Goal: Check status: Check status

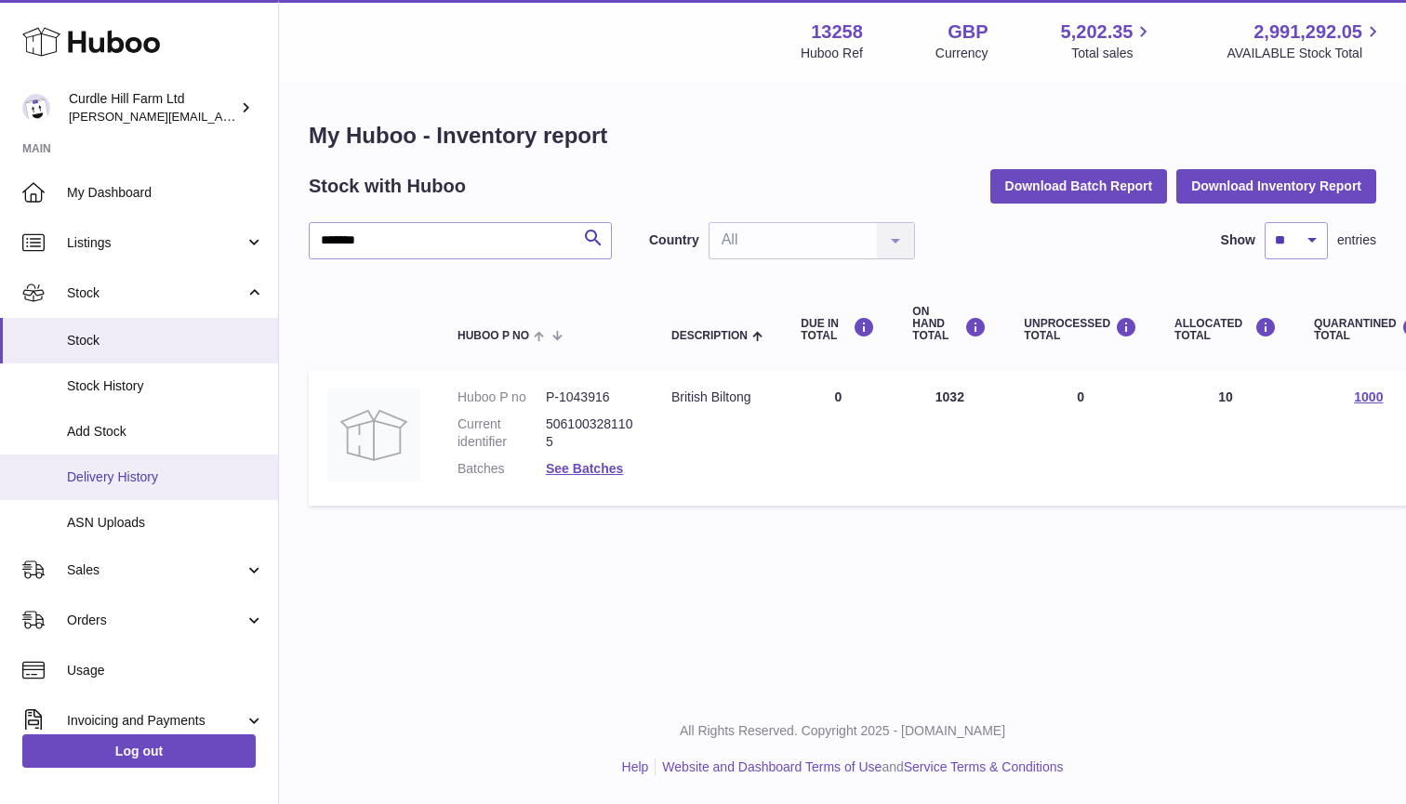
click at [128, 469] on span "Delivery History" at bounding box center [165, 478] width 197 height 18
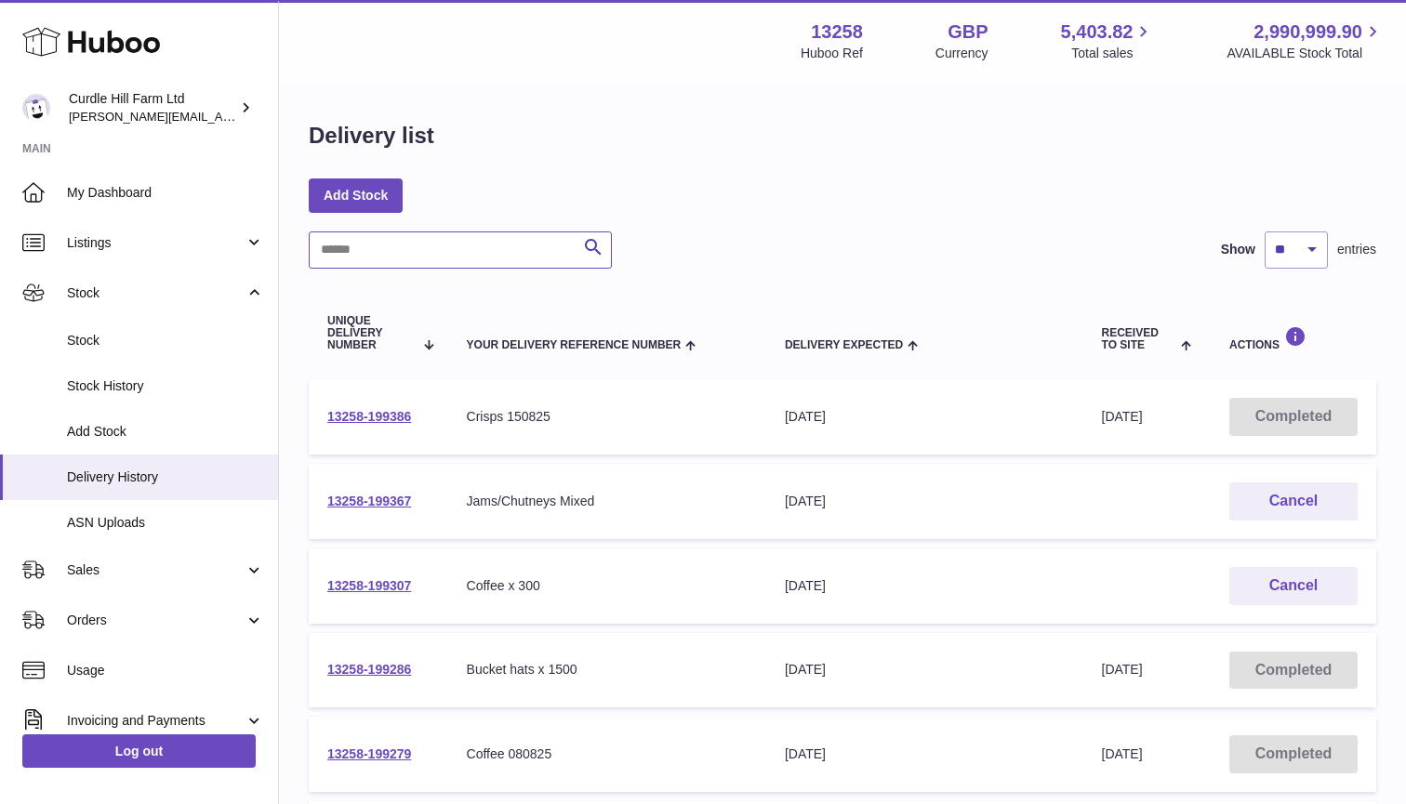
click at [351, 259] on input "text" at bounding box center [460, 250] width 303 height 37
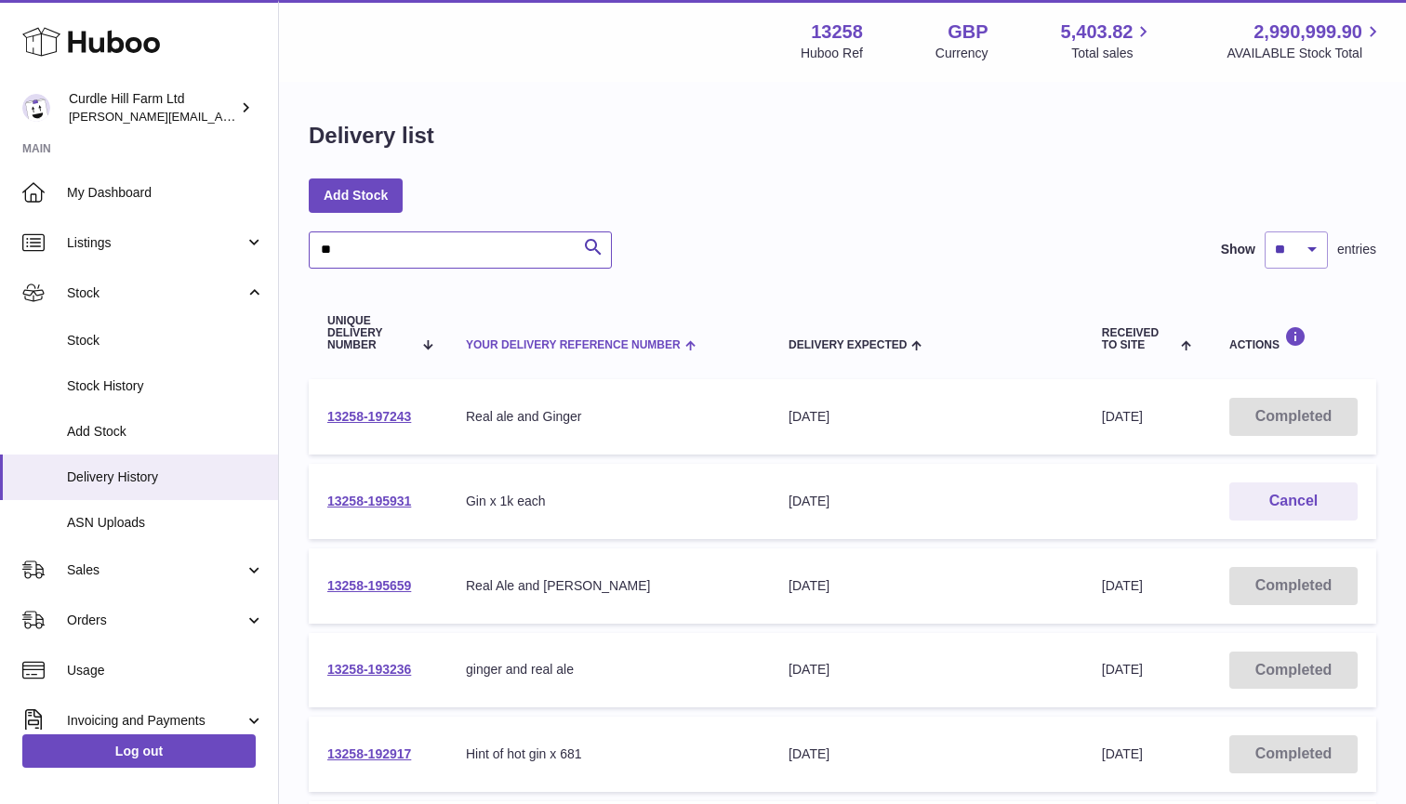
type input "*"
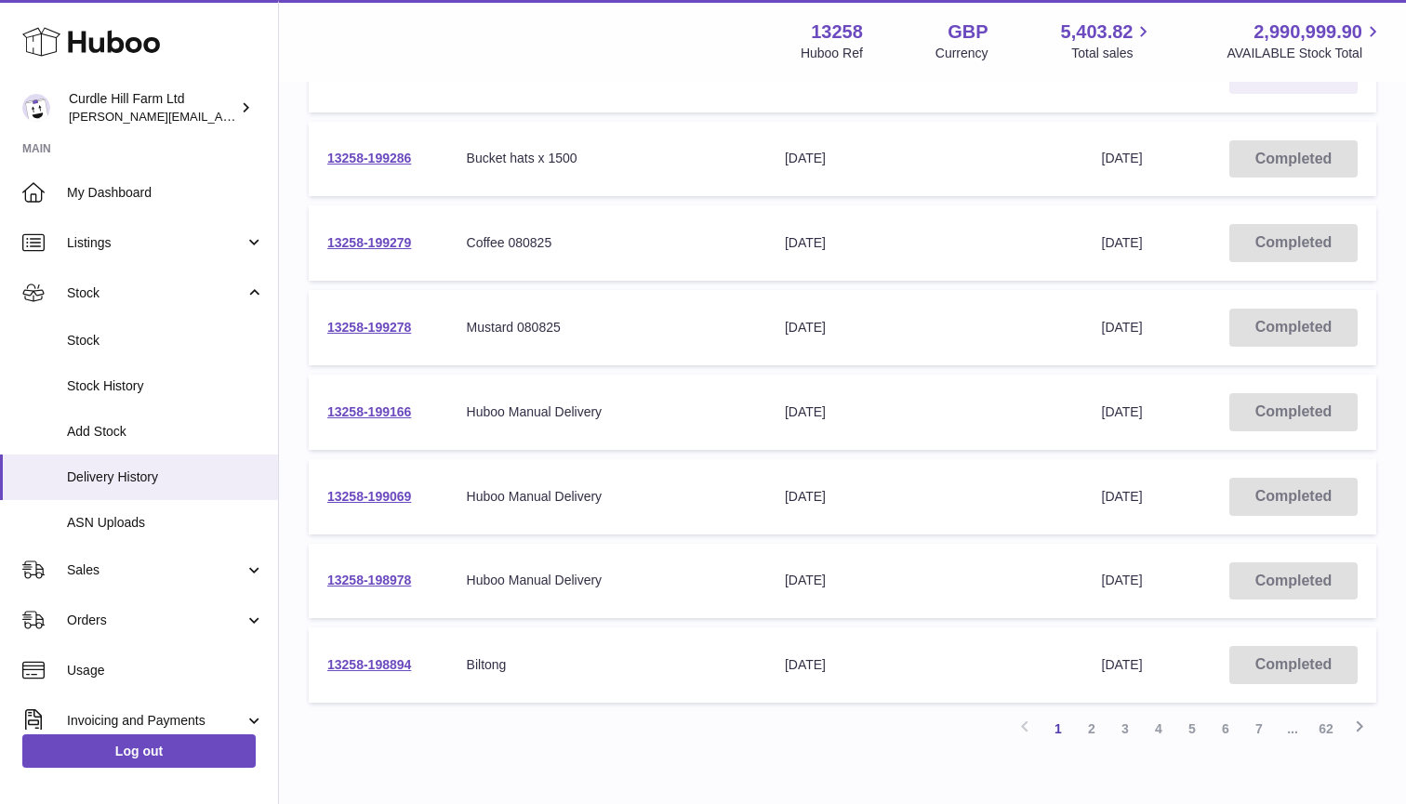
scroll to position [518, 0]
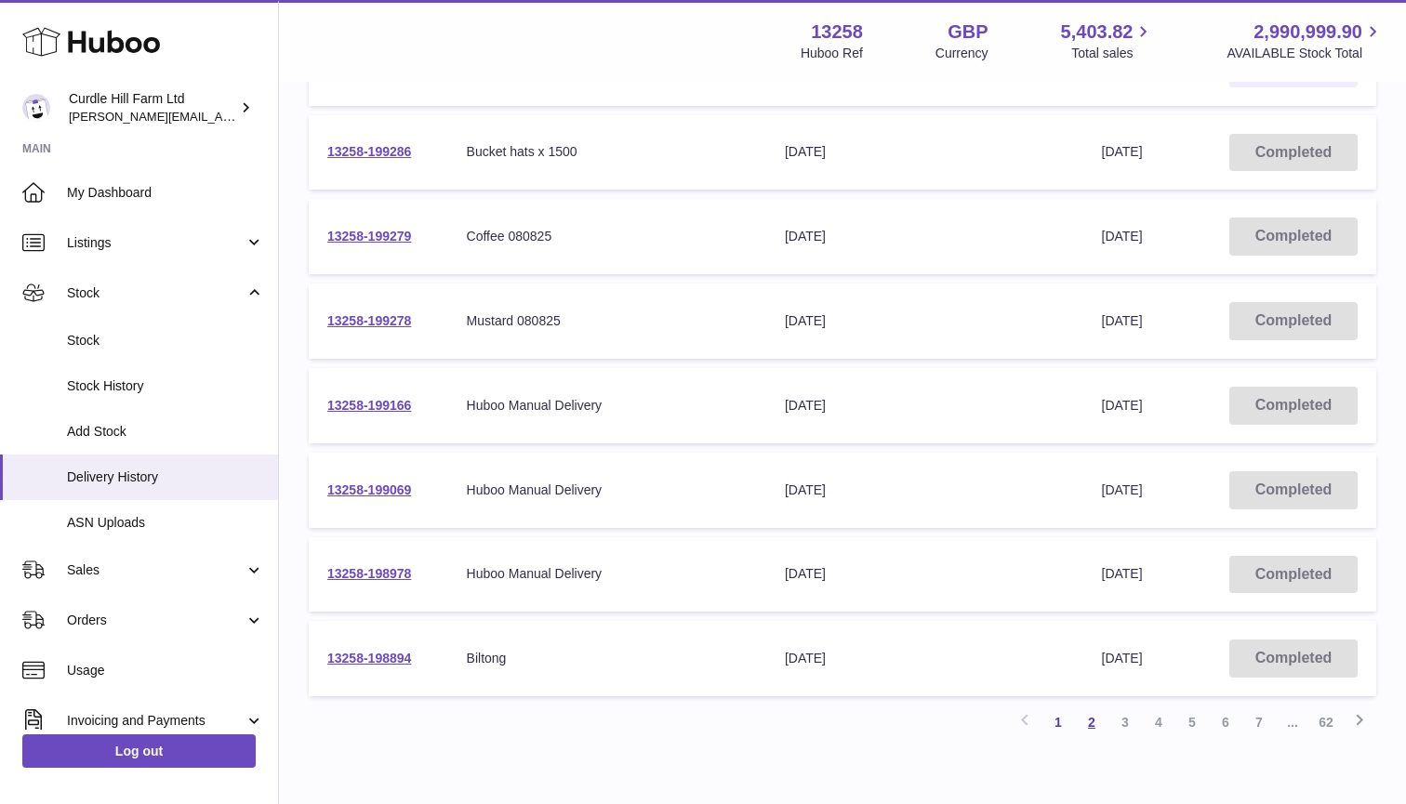
click at [1092, 715] on link "2" at bounding box center [1091, 722] width 33 height 33
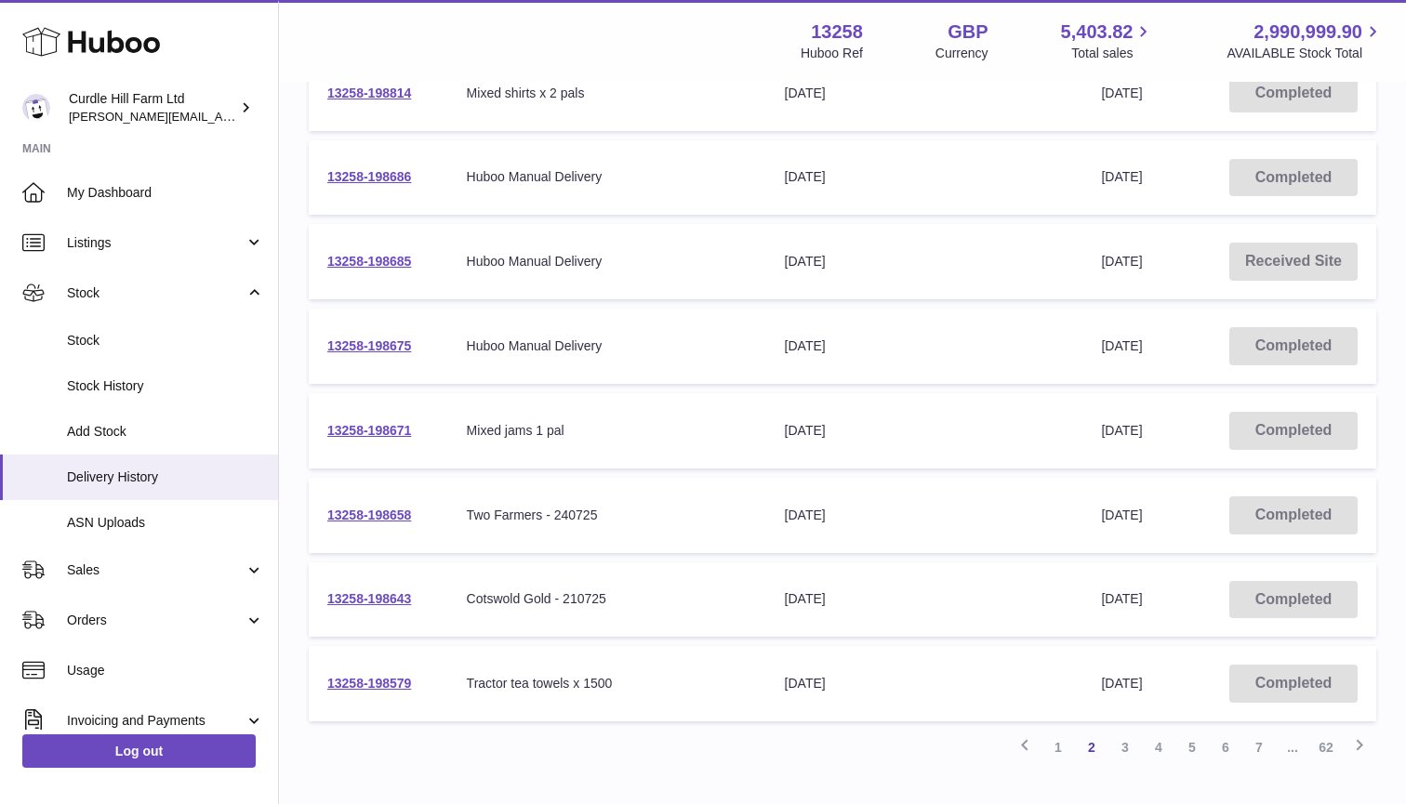
scroll to position [502, 0]
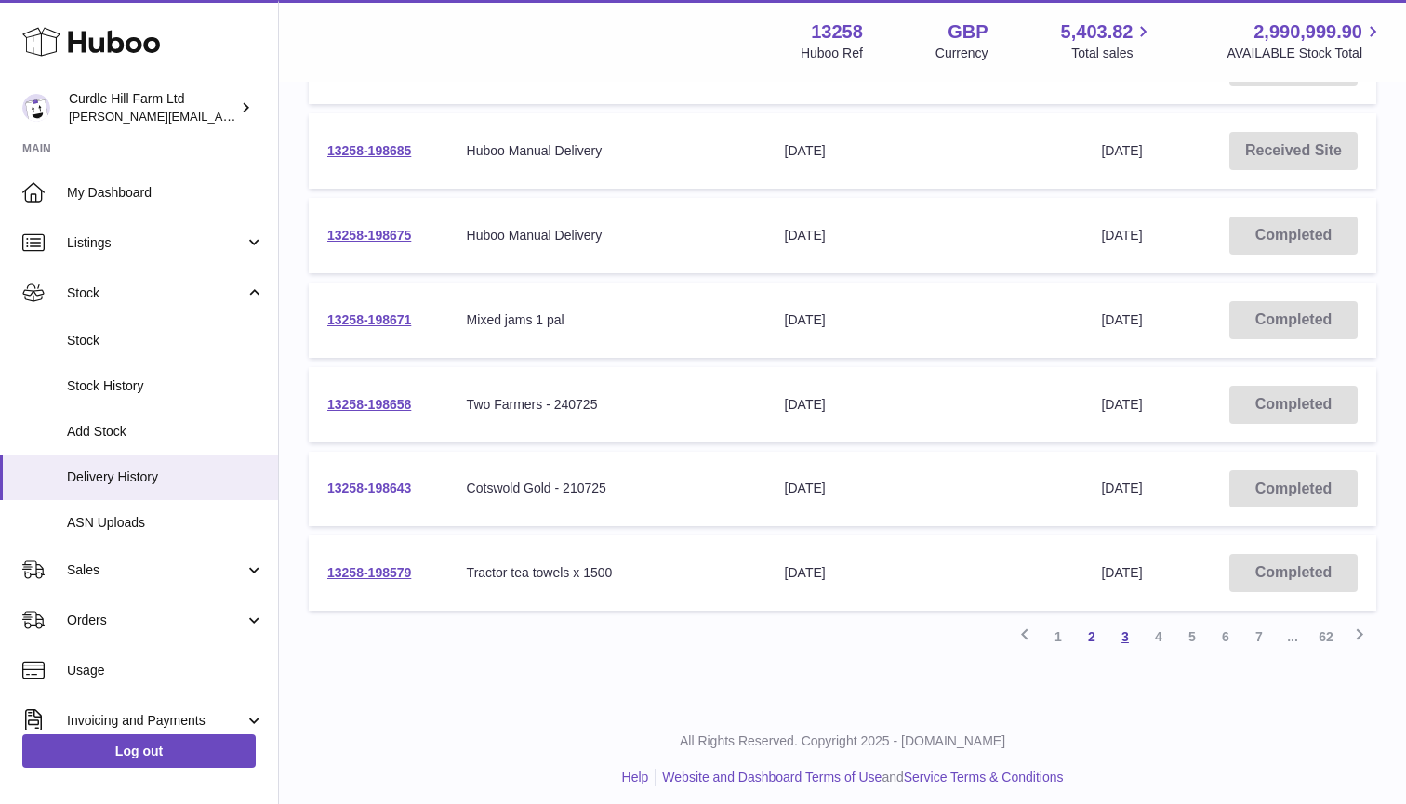
click at [1128, 628] on link "3" at bounding box center [1125, 636] width 33 height 33
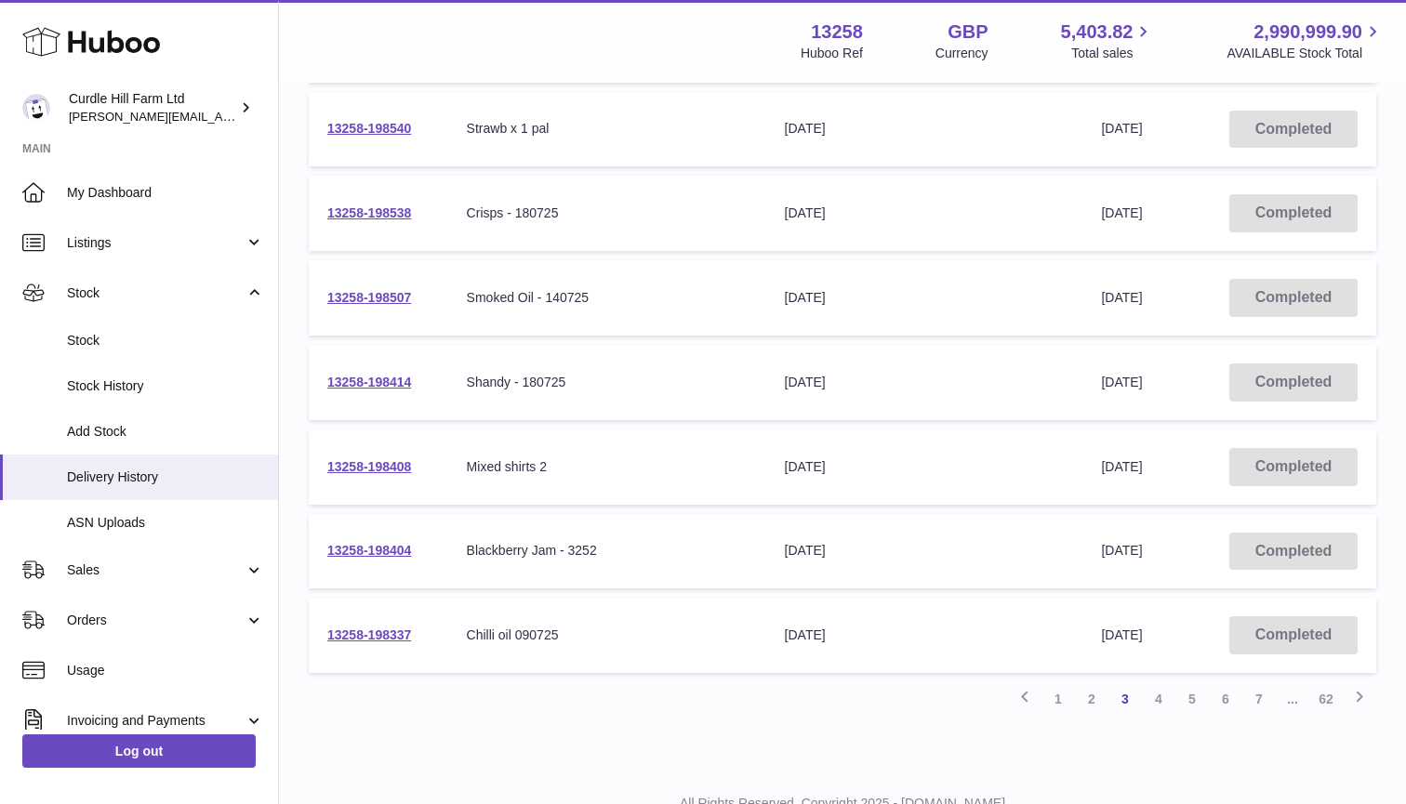
scroll to position [566, 0]
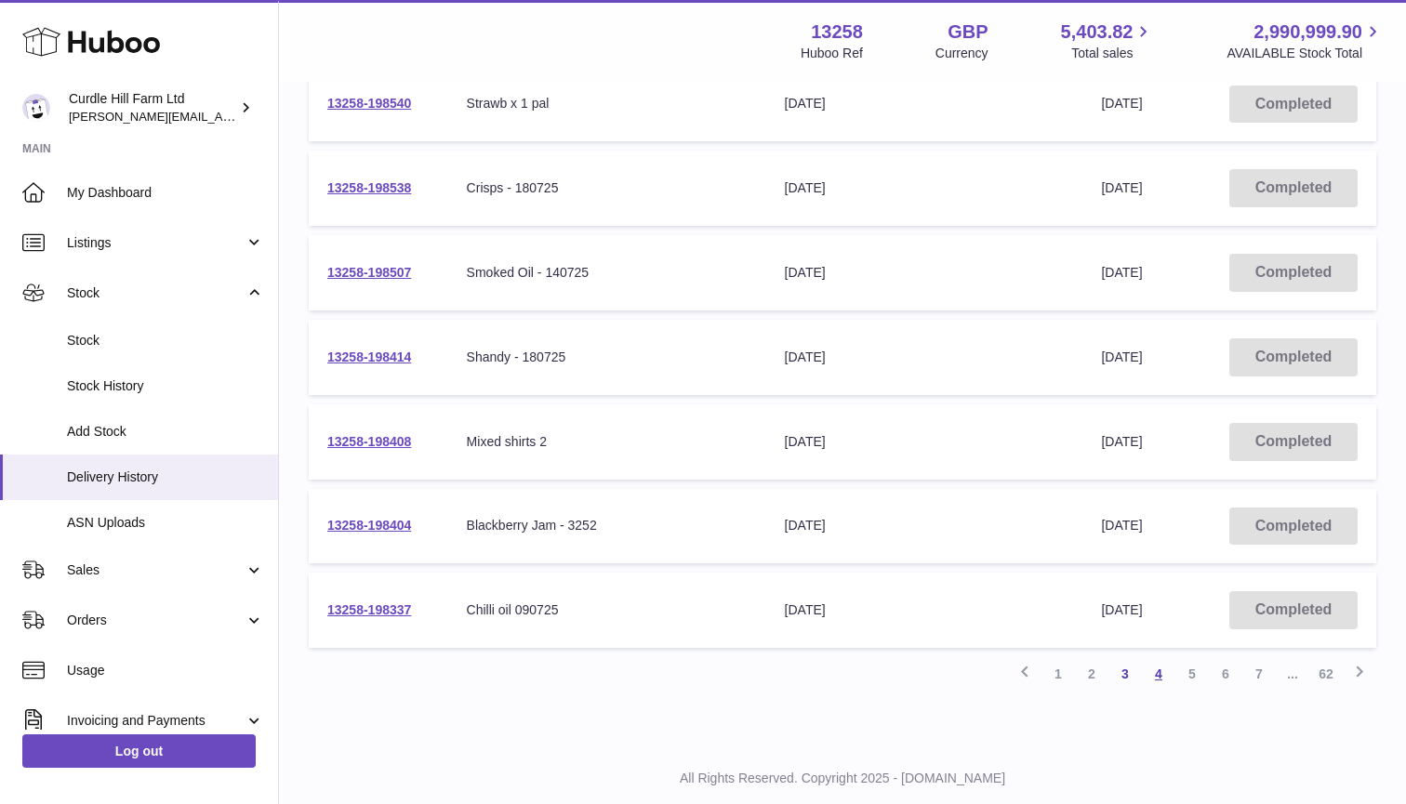
click at [1157, 665] on link "4" at bounding box center [1158, 674] width 33 height 33
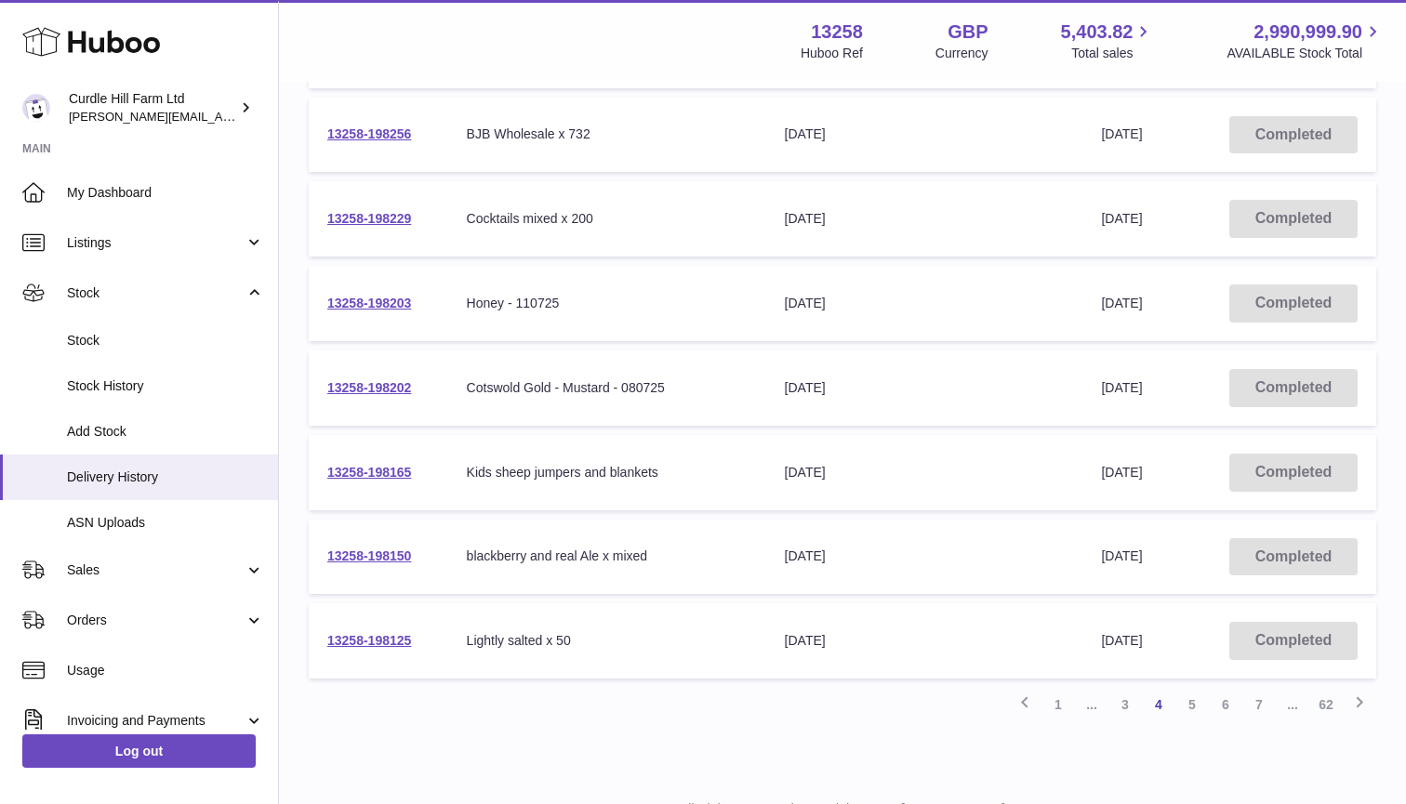
scroll to position [589, 0]
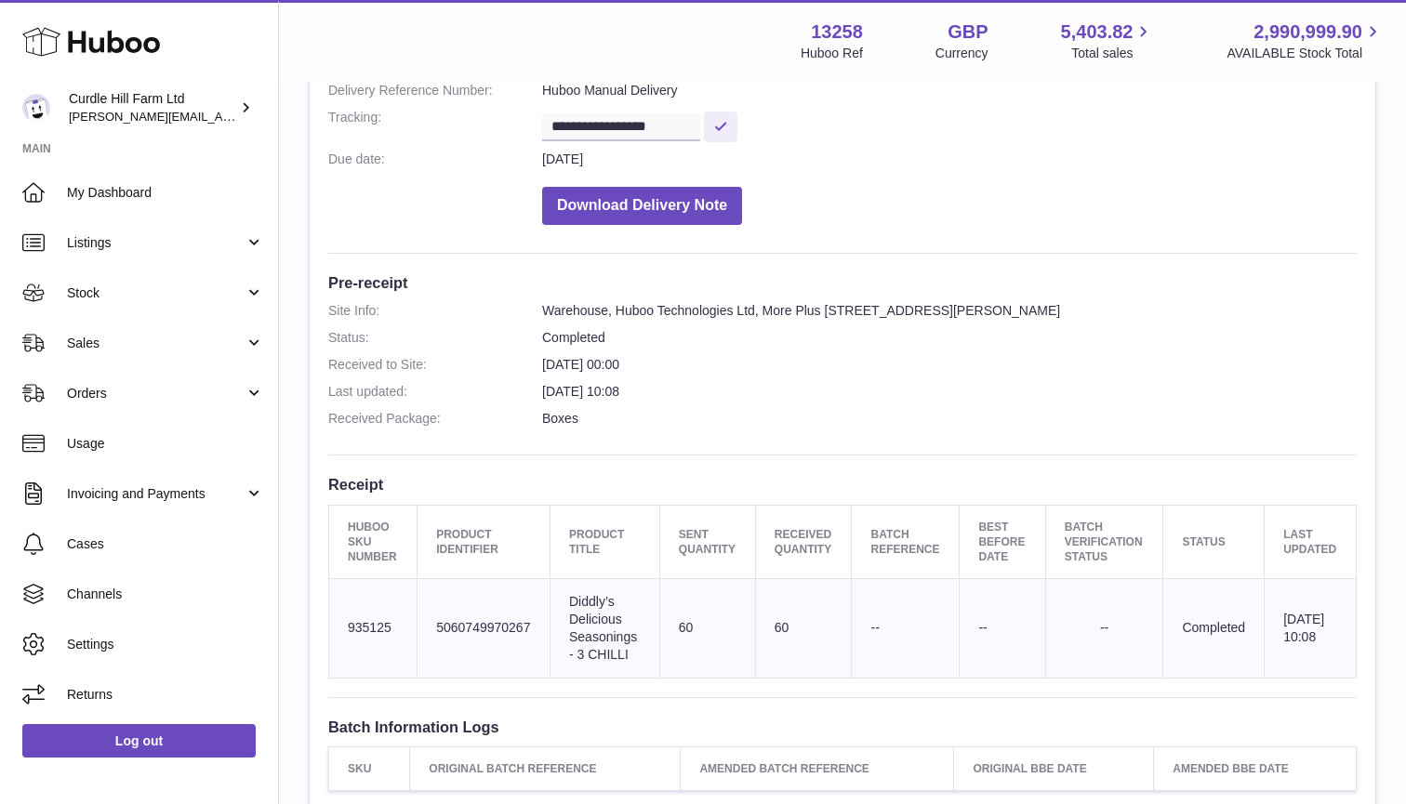
scroll to position [278, 0]
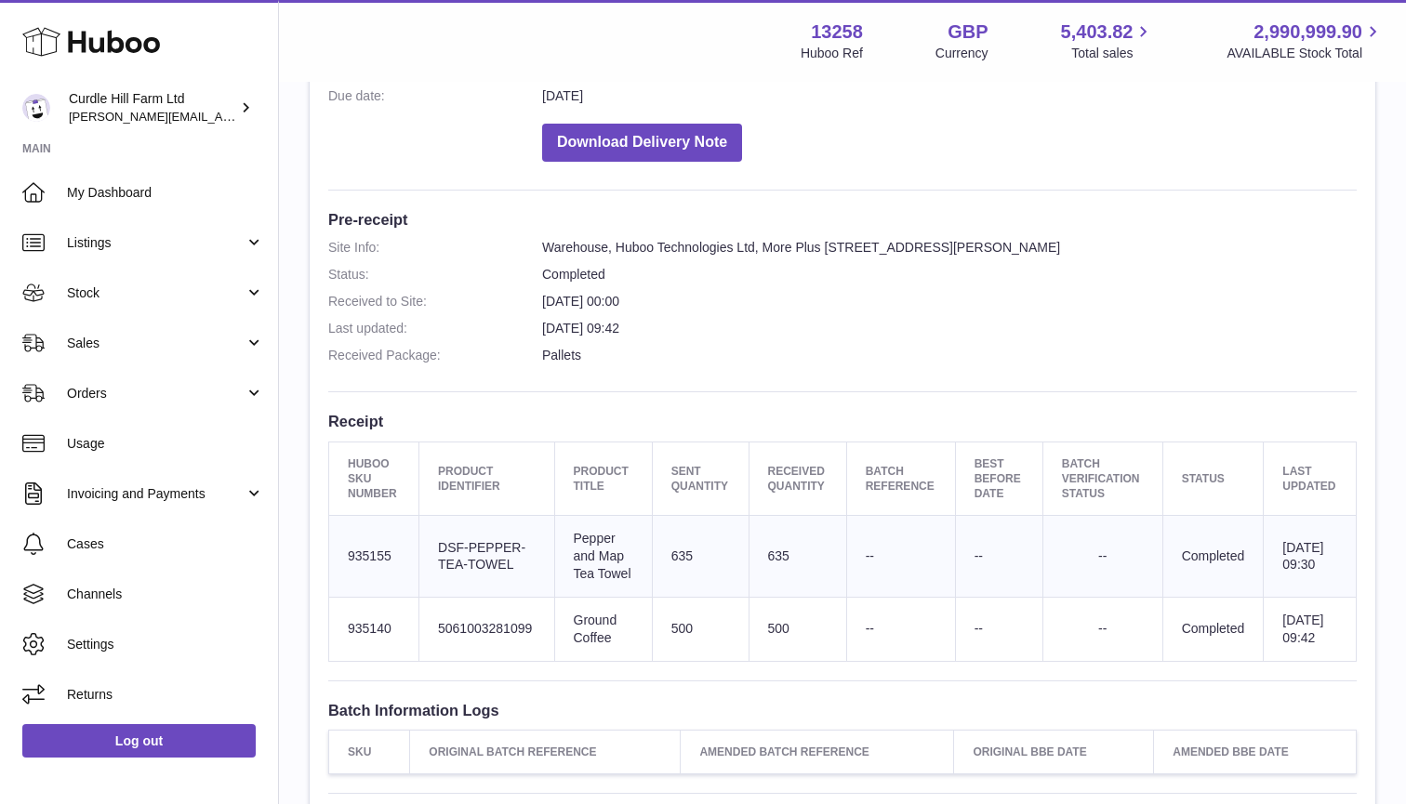
scroll to position [323, 0]
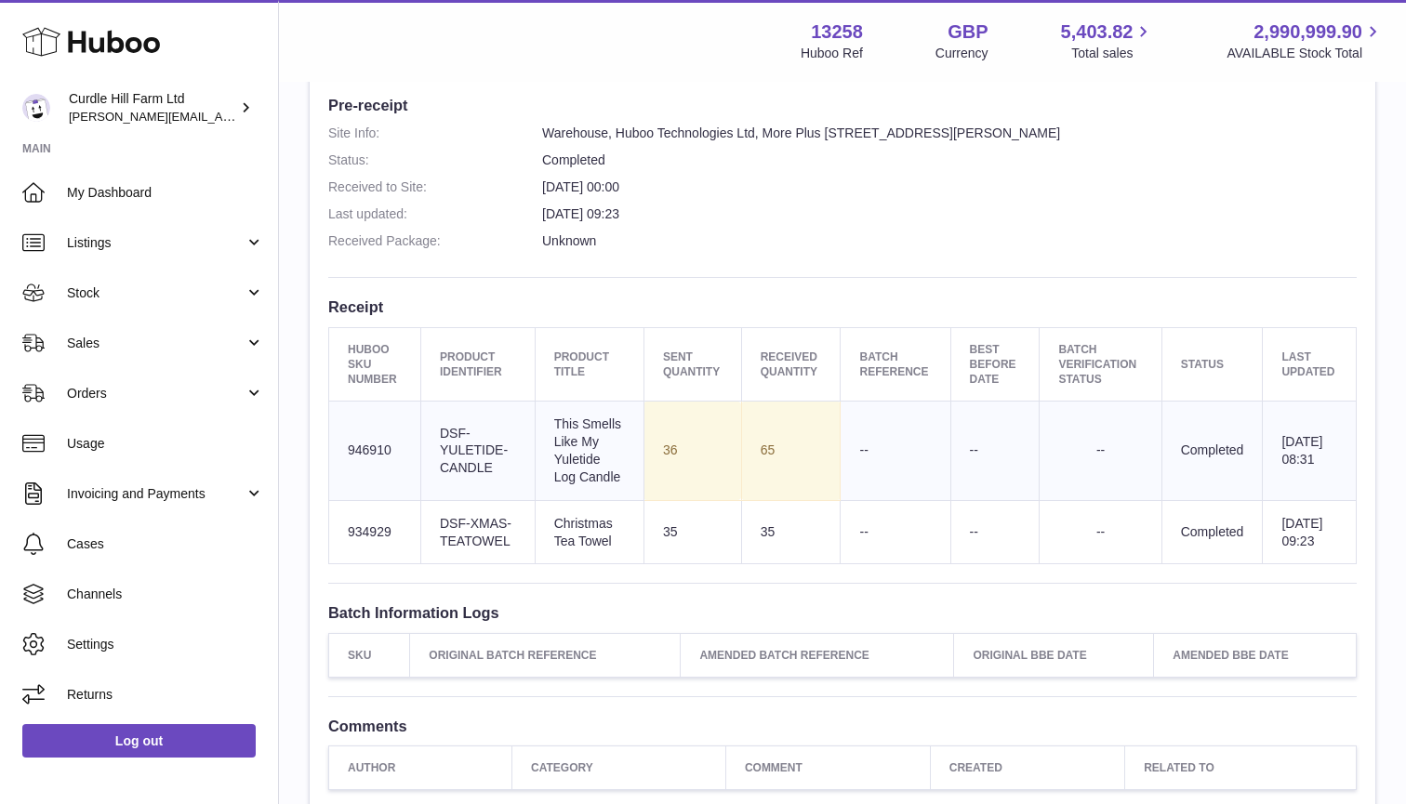
scroll to position [445, 0]
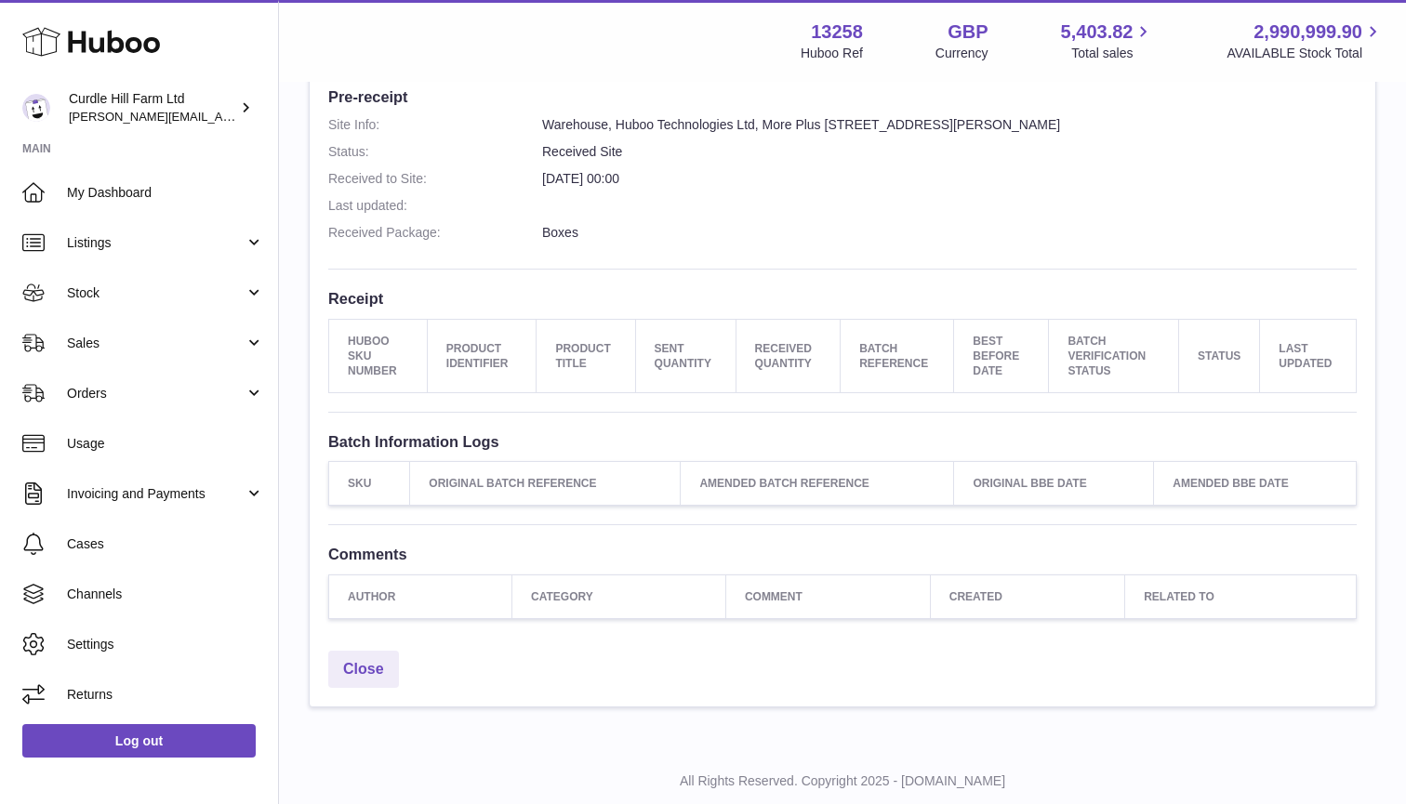
scroll to position [466, 0]
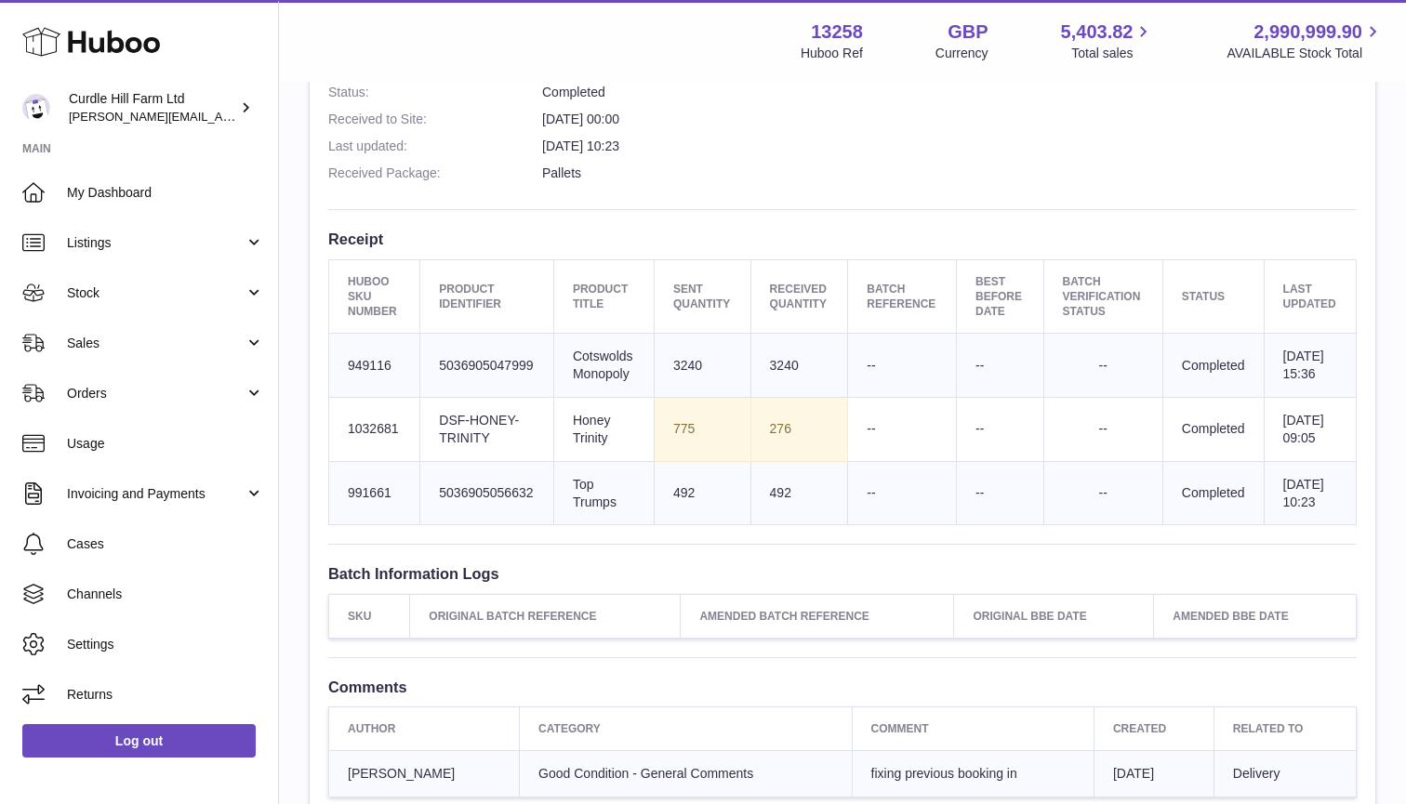
scroll to position [508, 0]
